Goal: Information Seeking & Learning: Learn about a topic

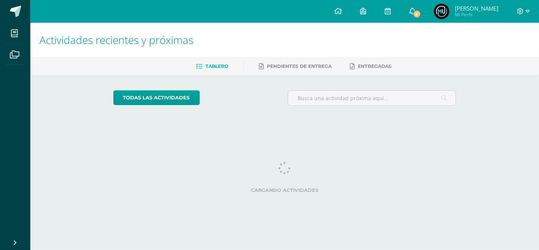
click at [422, 6] on link "8" at bounding box center [412, 11] width 24 height 23
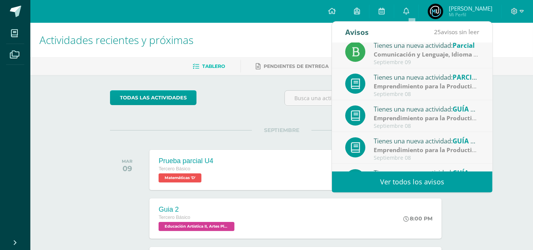
scroll to position [126, 0]
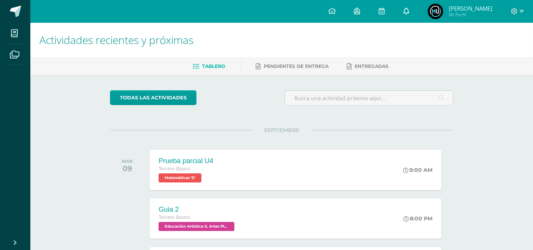
click at [409, 13] on icon at bounding box center [406, 11] width 6 height 7
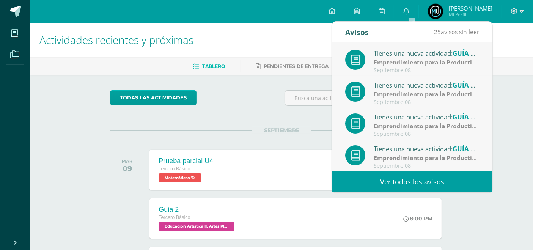
click at [392, 180] on link "Ver todos los avisos" at bounding box center [412, 181] width 160 height 21
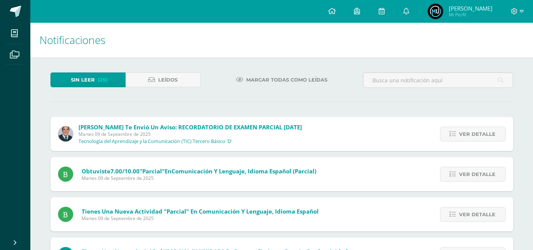
click at [267, 76] on span "Marcar todas como leídas" at bounding box center [286, 80] width 81 height 14
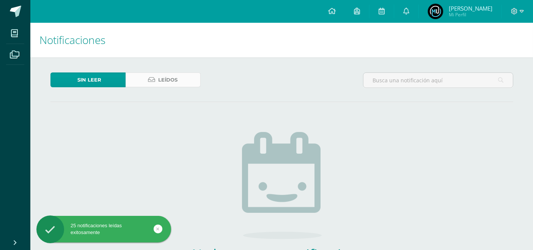
drag, startPoint x: 0, startPoint y: 0, endPoint x: 182, endPoint y: 82, distance: 199.7
click at [182, 82] on link "Leídos" at bounding box center [162, 79] width 75 height 15
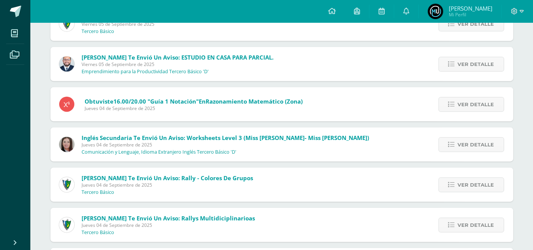
scroll to position [903, 0]
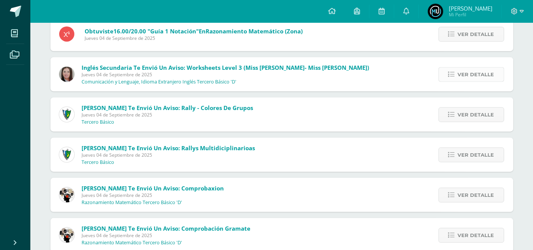
click at [462, 78] on span "Ver detalle" at bounding box center [476, 74] width 36 height 14
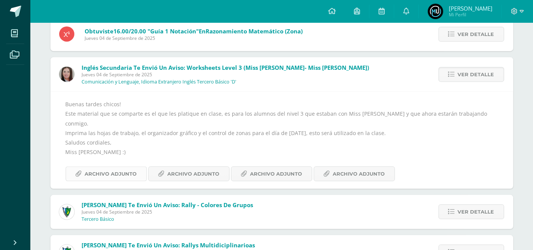
click at [130, 167] on span "Archivo Adjunto" at bounding box center [111, 174] width 52 height 14
click at [196, 167] on span "Archivo Adjunto" at bounding box center [194, 174] width 52 height 14
click at [282, 167] on span "Archivo Adjunto" at bounding box center [276, 174] width 52 height 14
click at [356, 167] on span "Archivo Adjunto" at bounding box center [359, 174] width 52 height 14
